Goal: Transaction & Acquisition: Download file/media

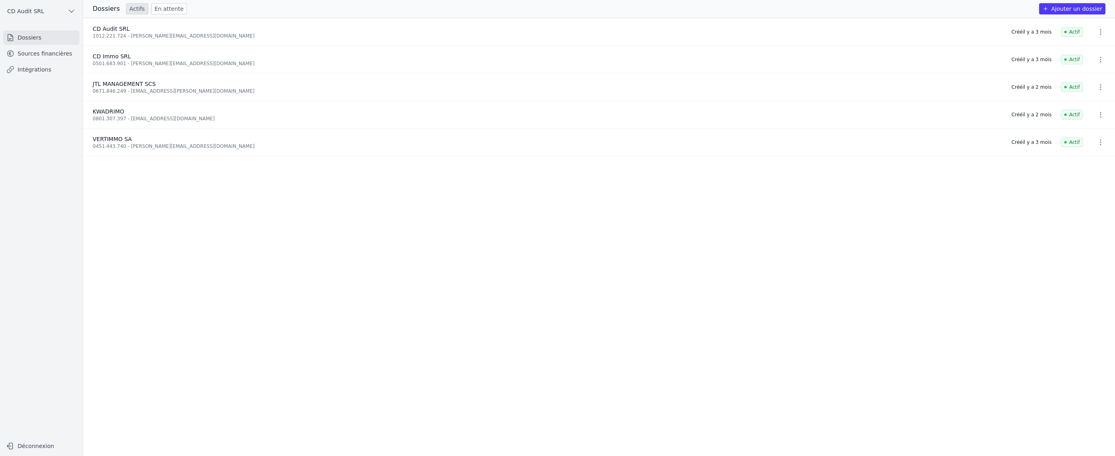
click at [44, 55] on link "Sources financières" at bounding box center [41, 53] width 76 height 14
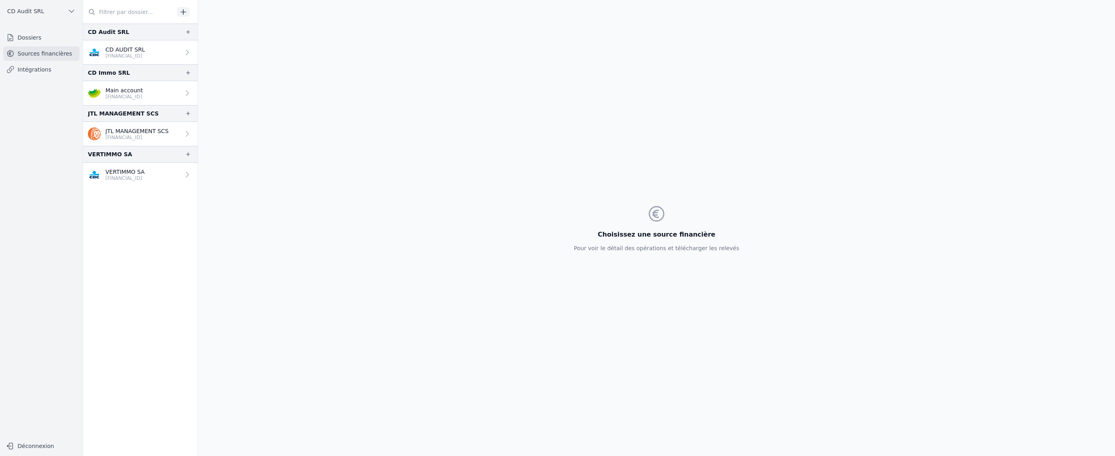
click at [131, 174] on p "VERTIMMO SA" at bounding box center [124, 172] width 39 height 8
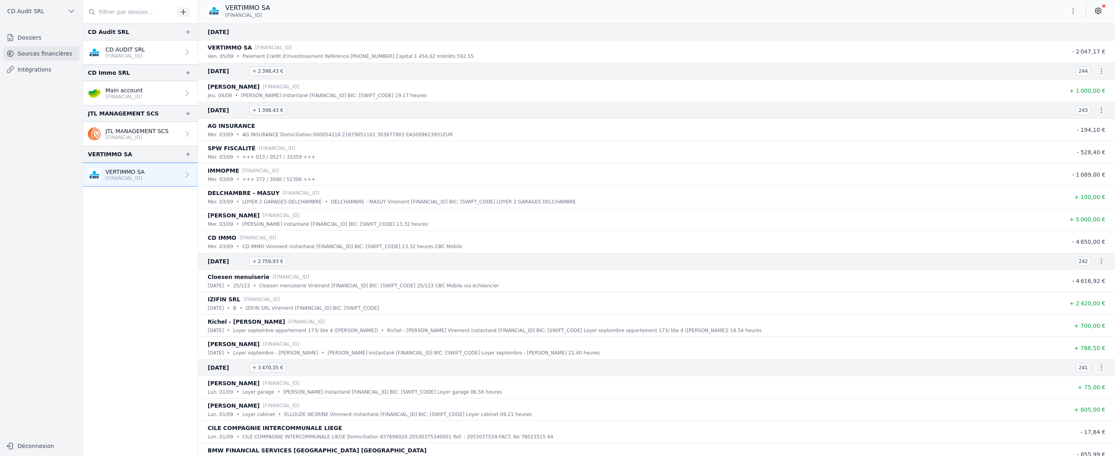
click at [1098, 73] on icon "button" at bounding box center [1101, 71] width 8 height 8
click at [1089, 83] on link "Télécharger les CODA" at bounding box center [1074, 85] width 73 height 14
click at [1101, 113] on icon "button" at bounding box center [1101, 110] width 1 height 6
drag, startPoint x: 1095, startPoint y: 122, endPoint x: 1094, endPoint y: 132, distance: 10.1
click at [1095, 122] on link "Télécharger les CODA" at bounding box center [1074, 124] width 73 height 14
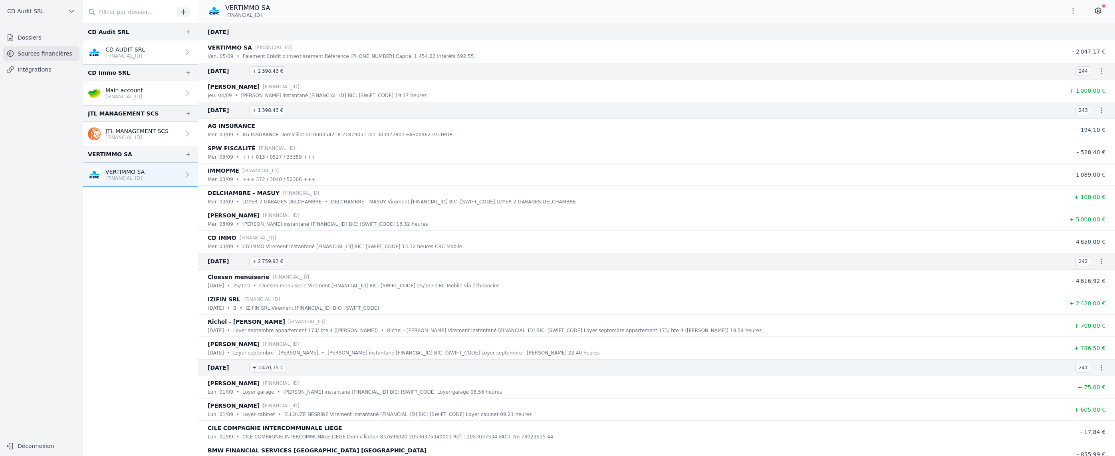
click at [1097, 262] on icon "button" at bounding box center [1101, 261] width 8 height 8
click at [1077, 272] on link "Télécharger les CODA" at bounding box center [1074, 275] width 73 height 14
click at [145, 52] on p "CD AUDIT SRL" at bounding box center [125, 50] width 40 height 8
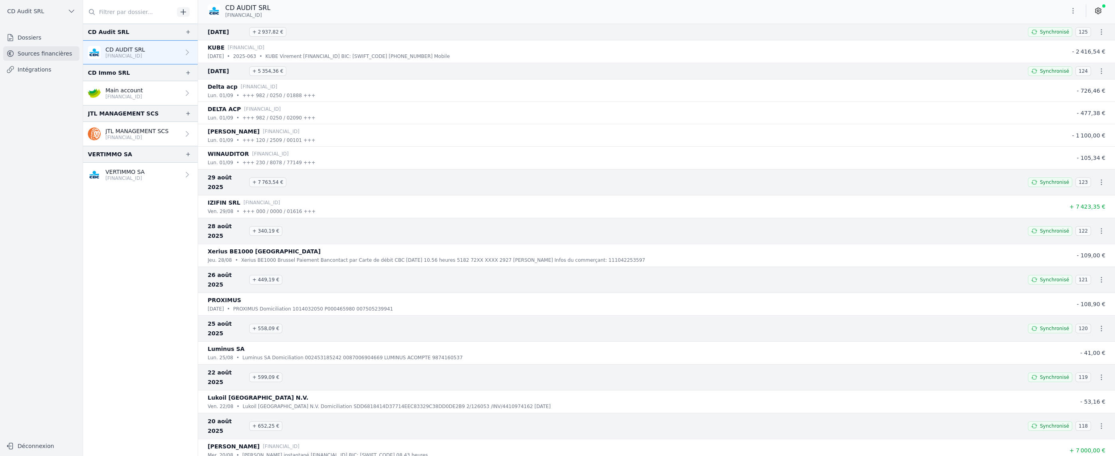
click at [1101, 32] on icon "button" at bounding box center [1101, 32] width 1 height 6
click at [1089, 46] on link "Télécharger les CODA" at bounding box center [1074, 46] width 73 height 14
